Goal: Task Accomplishment & Management: Manage account settings

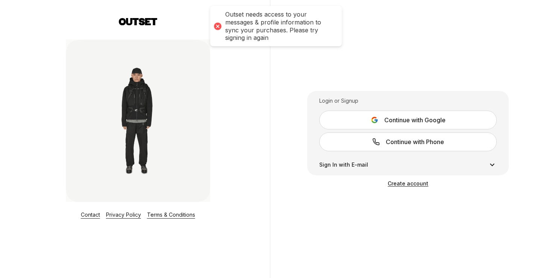
click at [409, 121] on span "Continue with Google" at bounding box center [415, 120] width 61 height 9
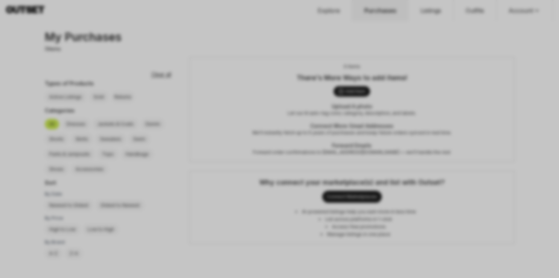
click at [479, 227] on div at bounding box center [279, 139] width 559 height 278
click at [341, 92] on div at bounding box center [279, 139] width 559 height 278
click at [169, 82] on div at bounding box center [279, 139] width 559 height 278
click at [207, 61] on div at bounding box center [279, 139] width 559 height 278
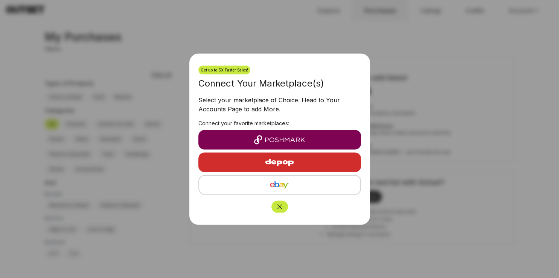
click at [277, 137] on img "button" at bounding box center [279, 139] width 151 height 9
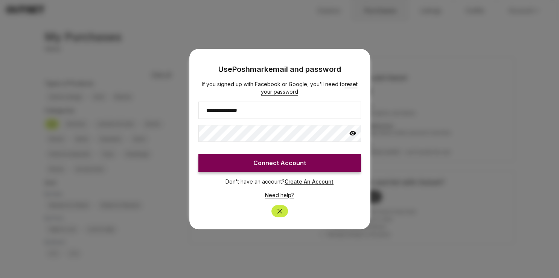
type input "**********"
click at [268, 162] on button "Connect Account" at bounding box center [279, 163] width 163 height 18
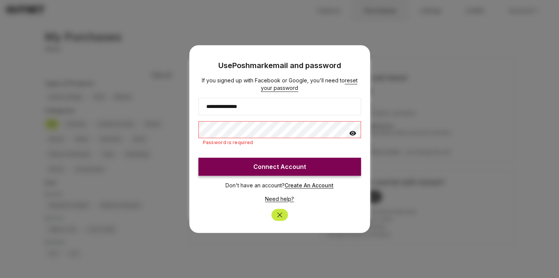
click at [353, 131] on icon at bounding box center [353, 134] width 8 height 8
click at [284, 162] on button "Connect Account" at bounding box center [279, 167] width 163 height 18
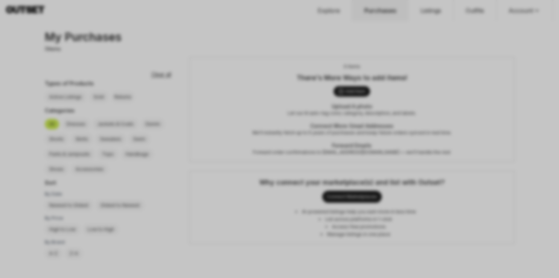
click at [266, 210] on div at bounding box center [279, 139] width 559 height 278
click at [228, 181] on div at bounding box center [279, 139] width 559 height 278
